Goal: Communication & Community: Answer question/provide support

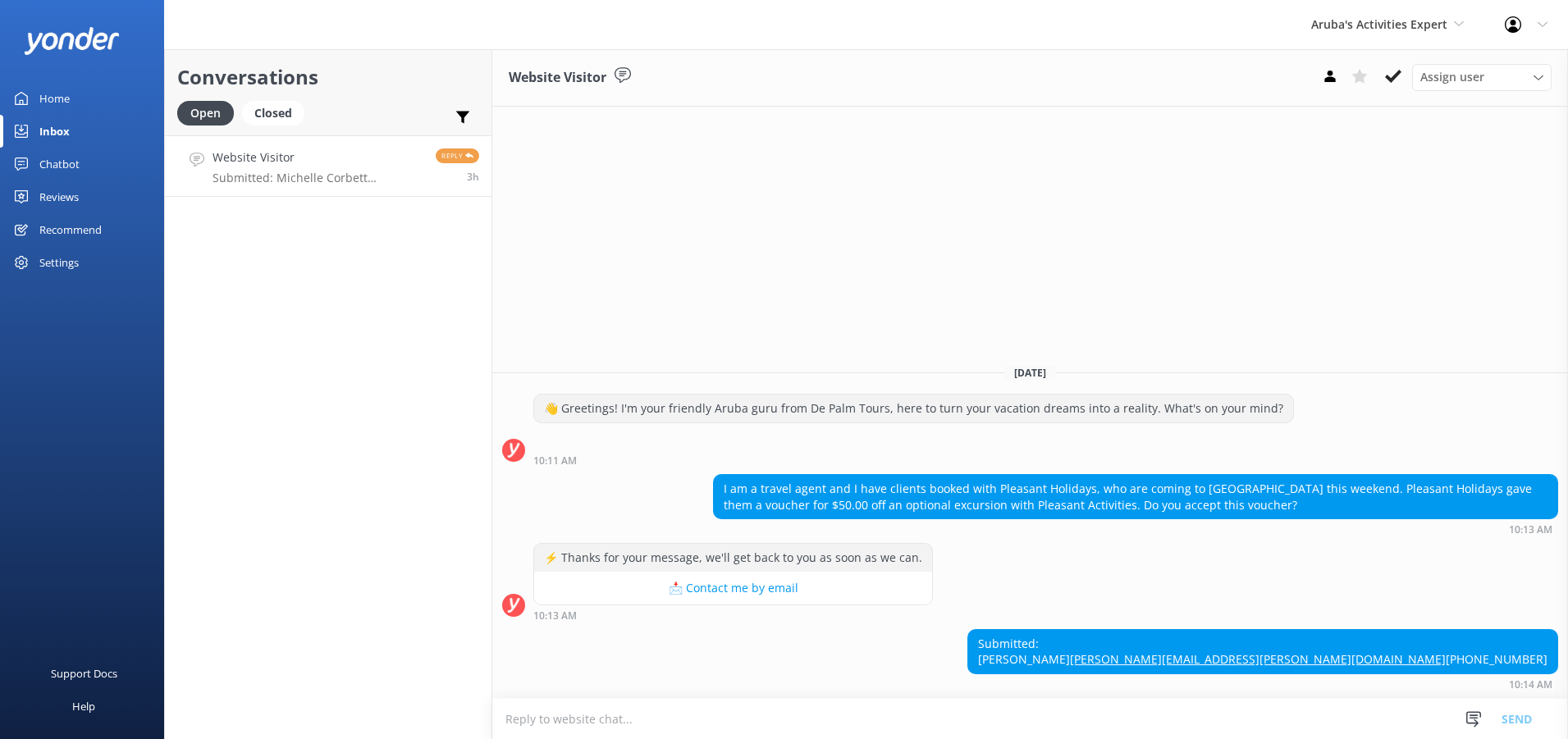
click at [272, 169] on div "Website Visitor Submitted: Michelle Corbett corbett.michelle@ace.aaa.com 724-83…" at bounding box center [317, 165] width 211 height 35
click at [263, 173] on p "Submitted: Michelle Corbett corbett.michelle@ace.aaa.com 724-834-8330" at bounding box center [317, 177] width 211 height 14
click at [519, 710] on textarea at bounding box center [1030, 719] width 1076 height 40
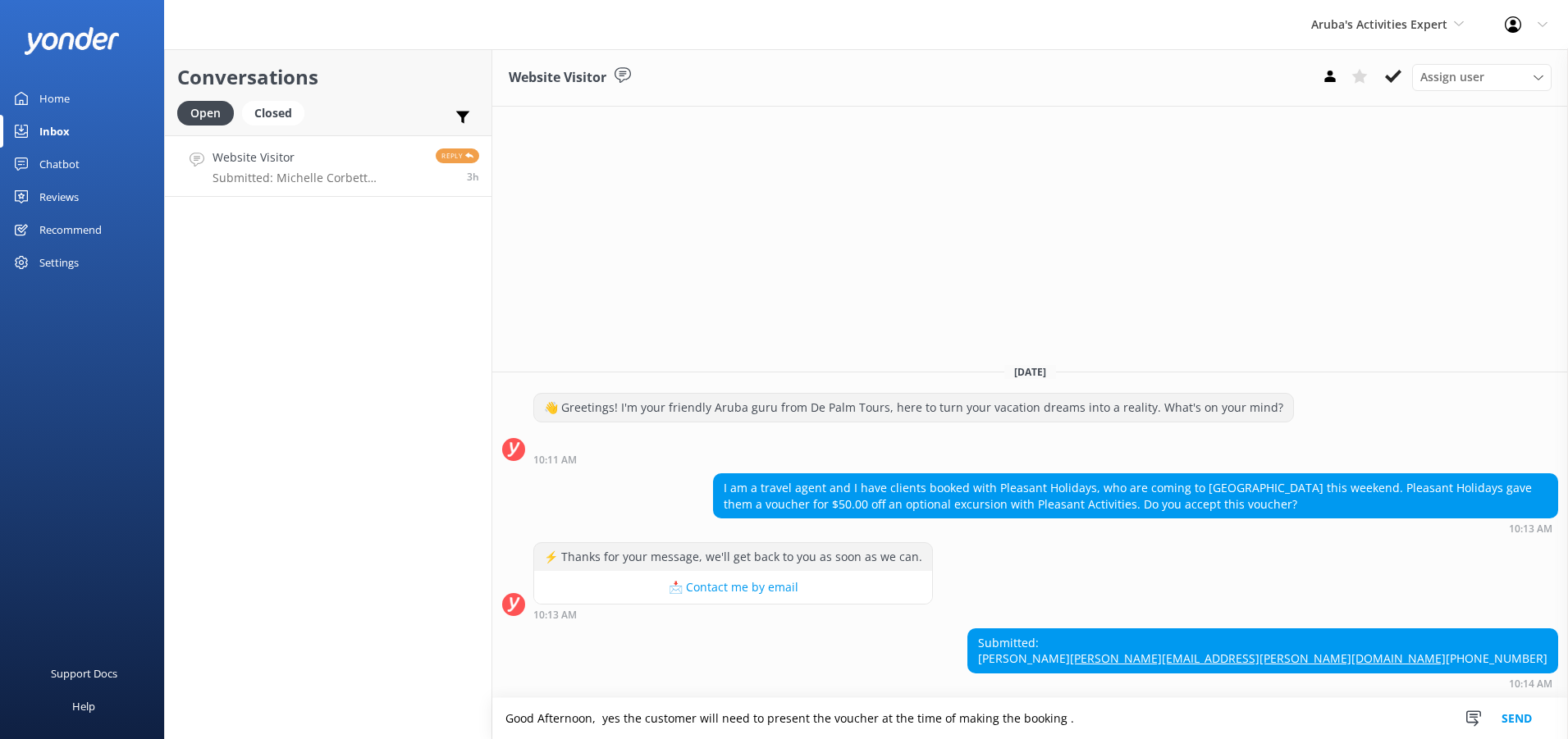
type textarea "Good Afternoon, yes the customer will need to present the voucher at the time o…"
click at [1513, 725] on button "Send" at bounding box center [1517, 719] width 61 height 41
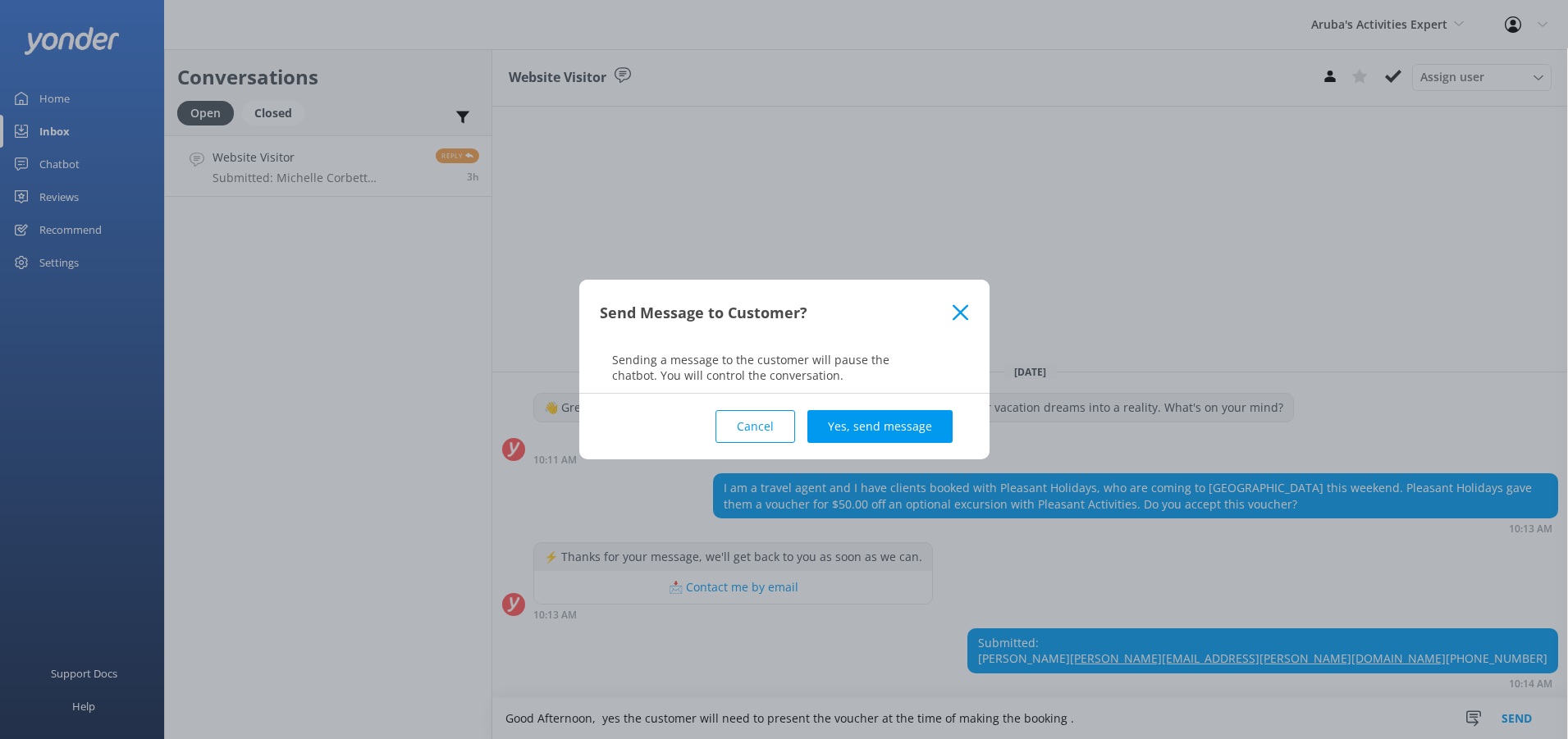
click at [842, 425] on button "Yes, send message" at bounding box center [880, 426] width 145 height 32
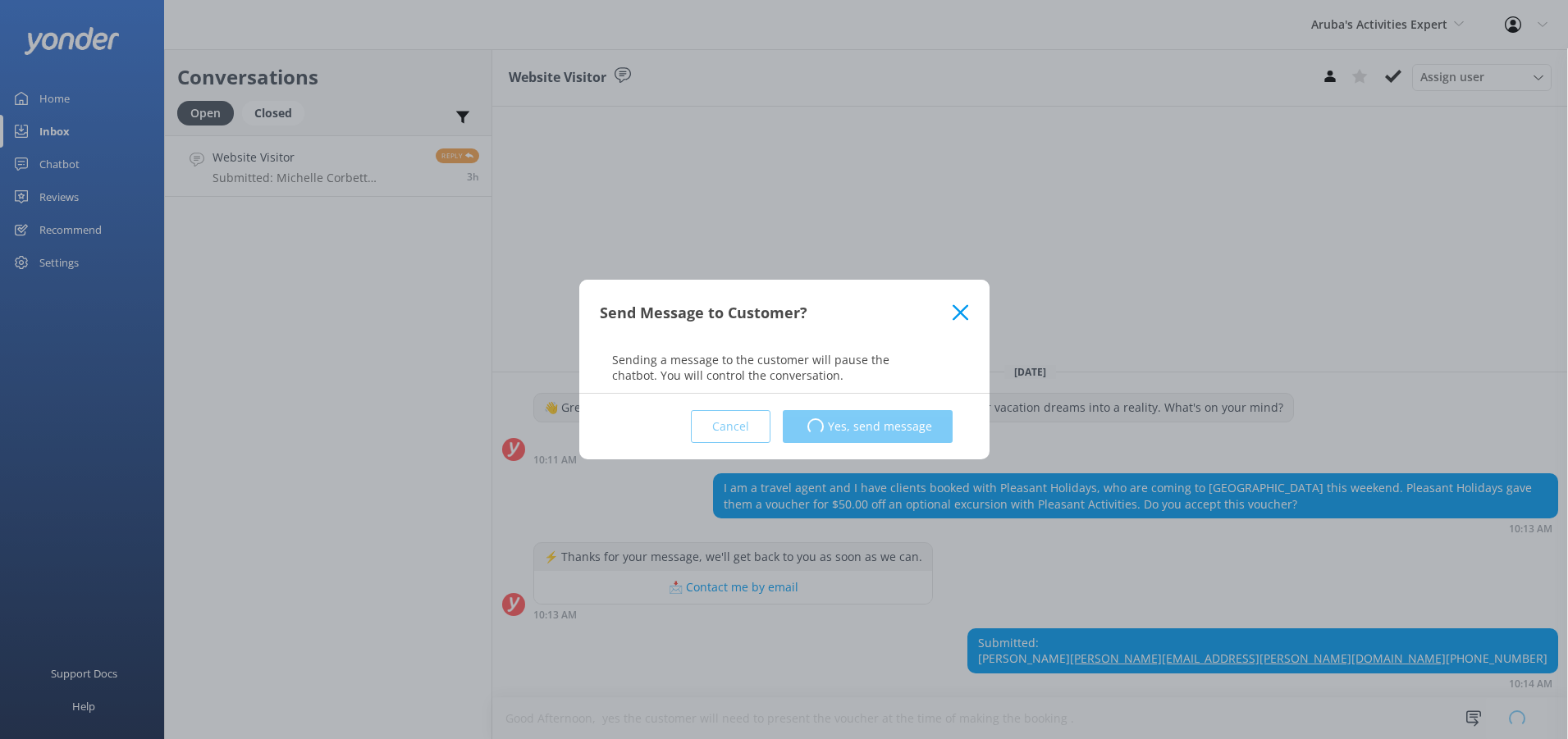
click at [961, 315] on icon at bounding box center [960, 312] width 15 height 16
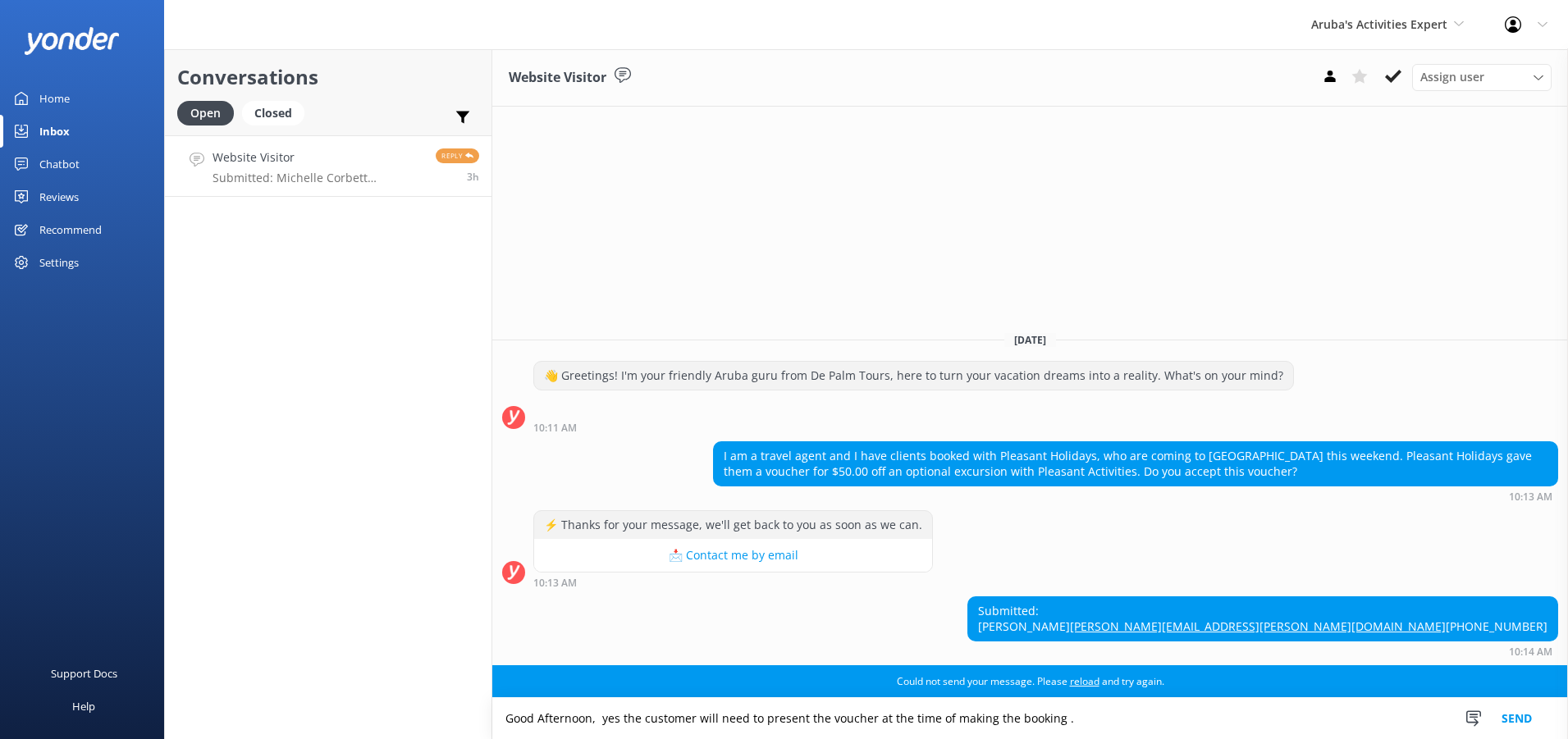
click at [1524, 722] on button "Send" at bounding box center [1517, 719] width 61 height 41
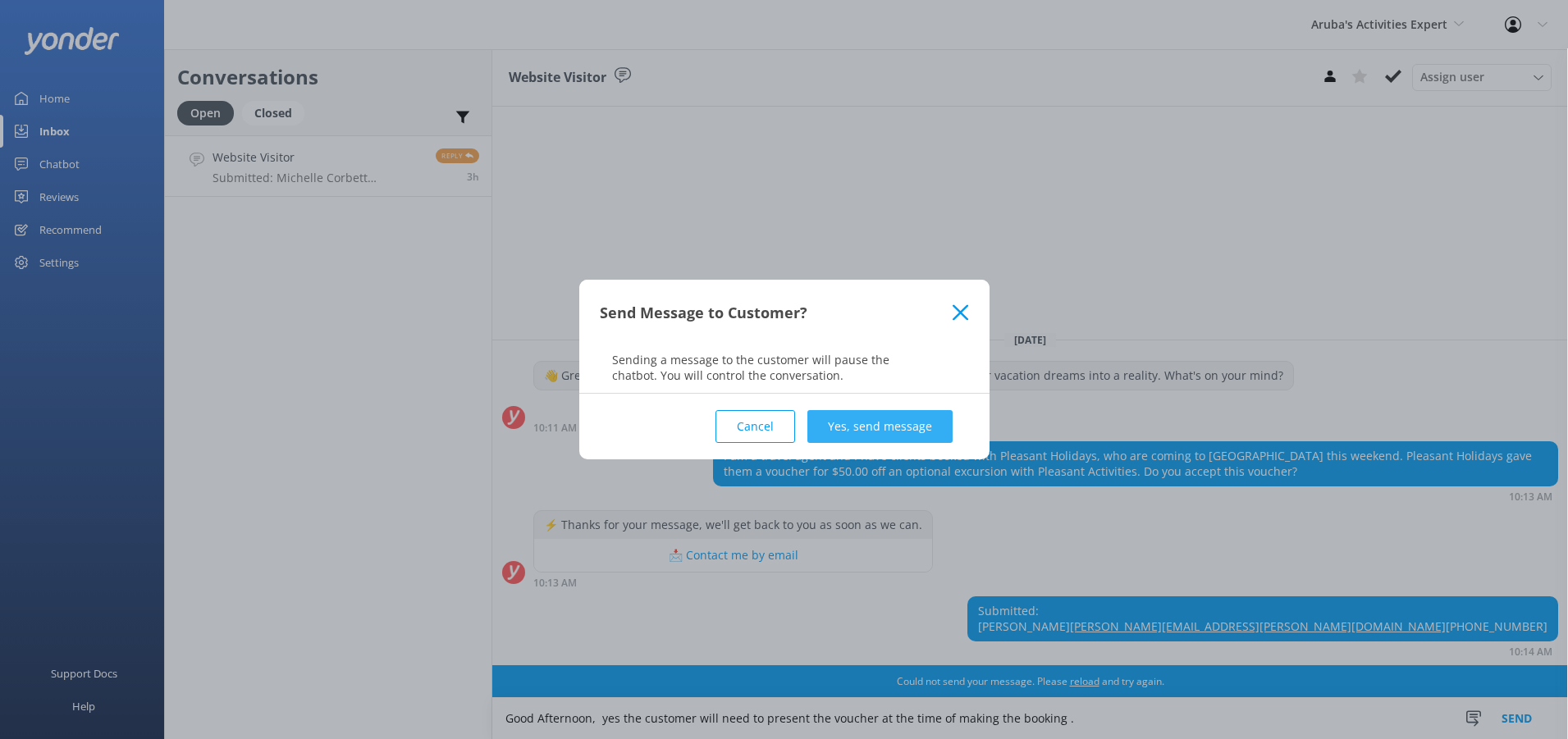
click at [845, 423] on button "Yes, send message" at bounding box center [880, 426] width 145 height 32
